Goal: Task Accomplishment & Management: Use online tool/utility

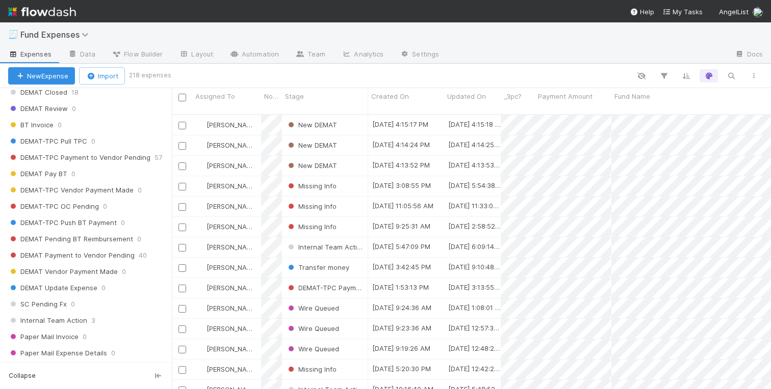
scroll to position [1200, 0]
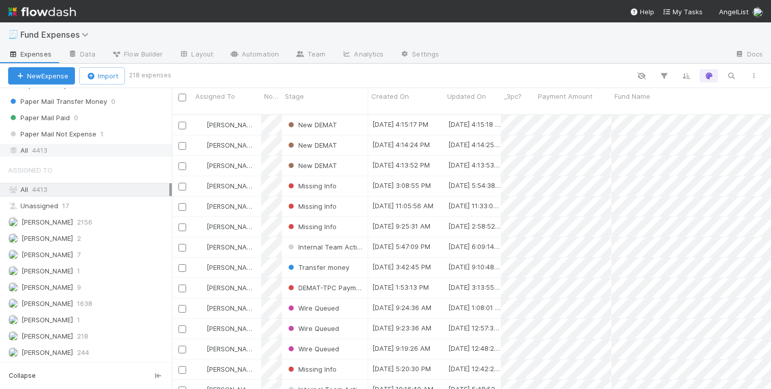
click at [29, 148] on div "All 4413" at bounding box center [88, 150] width 161 height 13
click at [733, 76] on icon "button" at bounding box center [731, 75] width 10 height 9
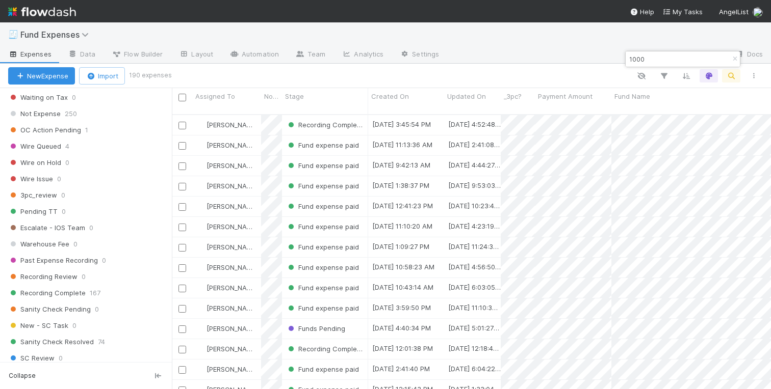
scroll to position [0, 0]
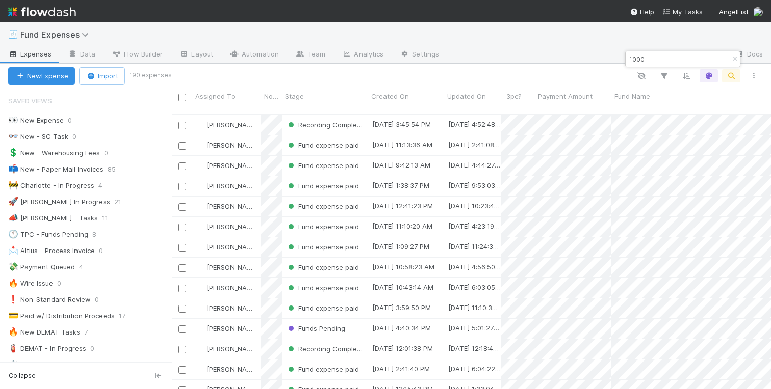
type input "1000"
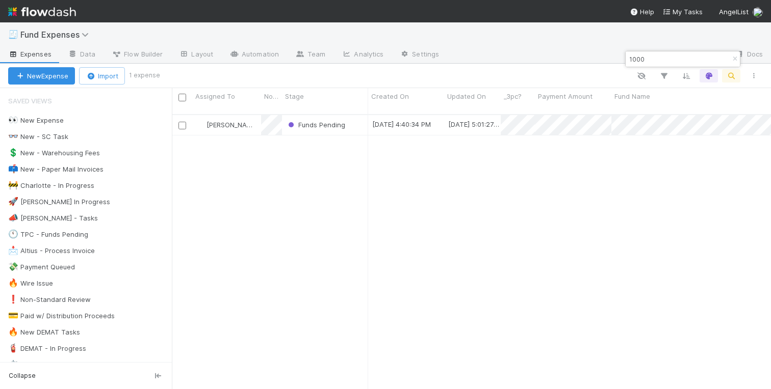
scroll to position [283, 599]
click at [78, 172] on div "📫 New - Paper Mail Invoices" at bounding box center [55, 169] width 95 height 13
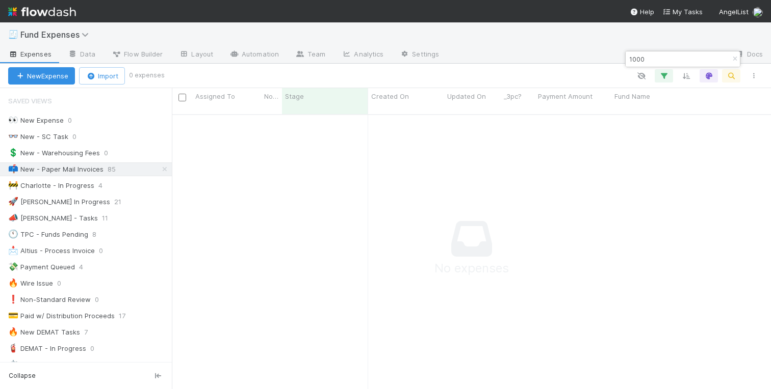
scroll to position [283, 599]
click at [673, 59] on input "1000" at bounding box center [678, 59] width 102 height 12
drag, startPoint x: 651, startPoint y: 60, endPoint x: 605, endPoint y: 60, distance: 46.4
click at [605, 60] on body "🧾 Fund Expenses Expenses Data Flow Builder Layout Automation Team Analytics Set…" at bounding box center [385, 194] width 771 height 389
type input "1,00"
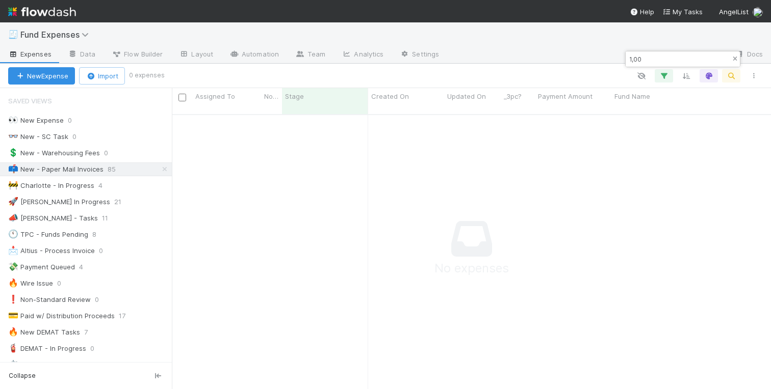
click at [734, 59] on icon "button" at bounding box center [734, 59] width 10 height 6
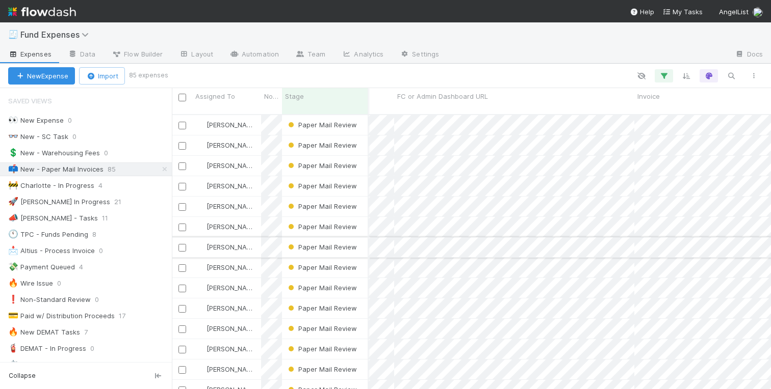
scroll to position [0, 1115]
click at [730, 79] on icon "button" at bounding box center [731, 75] width 10 height 9
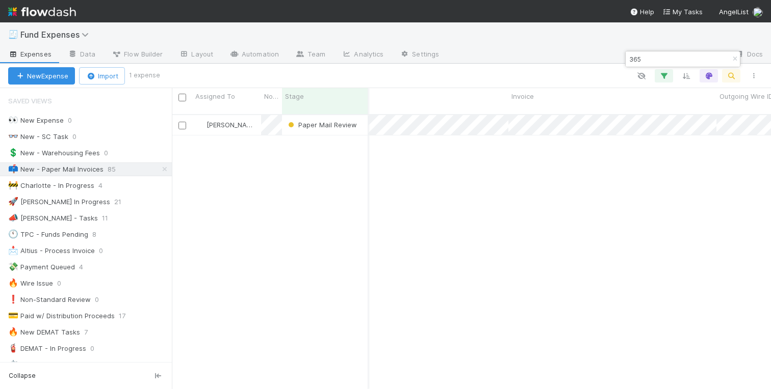
type input "365"
click at [734, 57] on icon "button" at bounding box center [734, 59] width 10 height 6
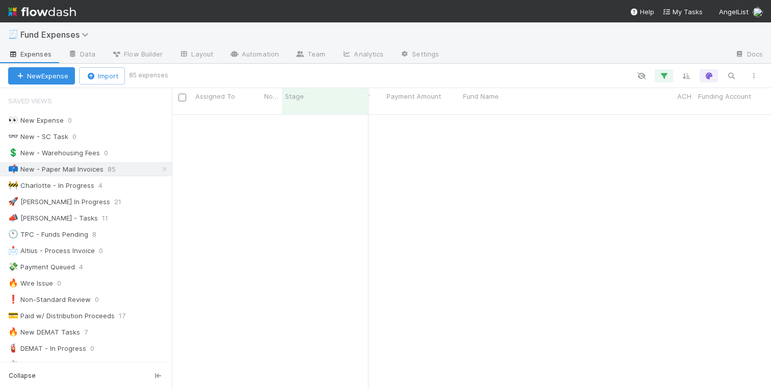
scroll to position [0, 151]
